Goal: Navigation & Orientation: Find specific page/section

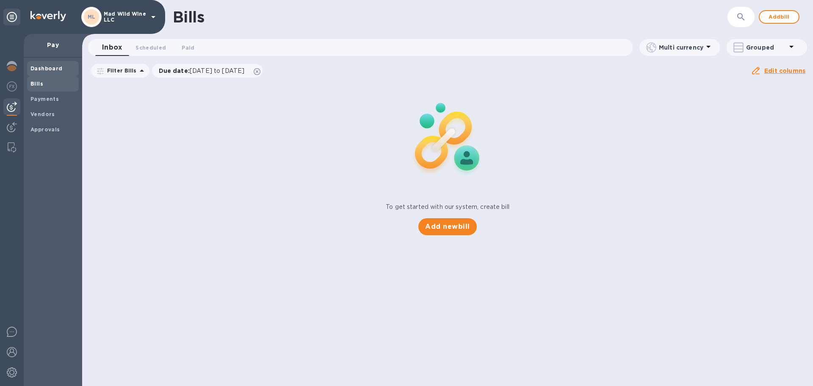
click at [42, 67] on b "Dashboard" at bounding box center [46, 68] width 32 height 6
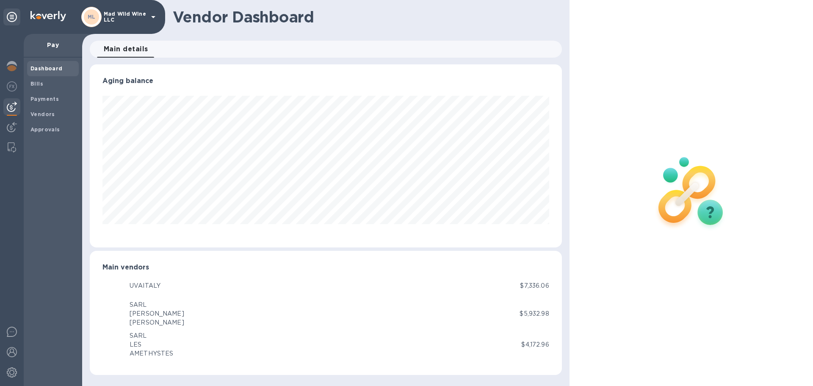
scroll to position [183, 472]
click at [50, 105] on div "Payments" at bounding box center [53, 98] width 52 height 15
